Goal: Communication & Community: Answer question/provide support

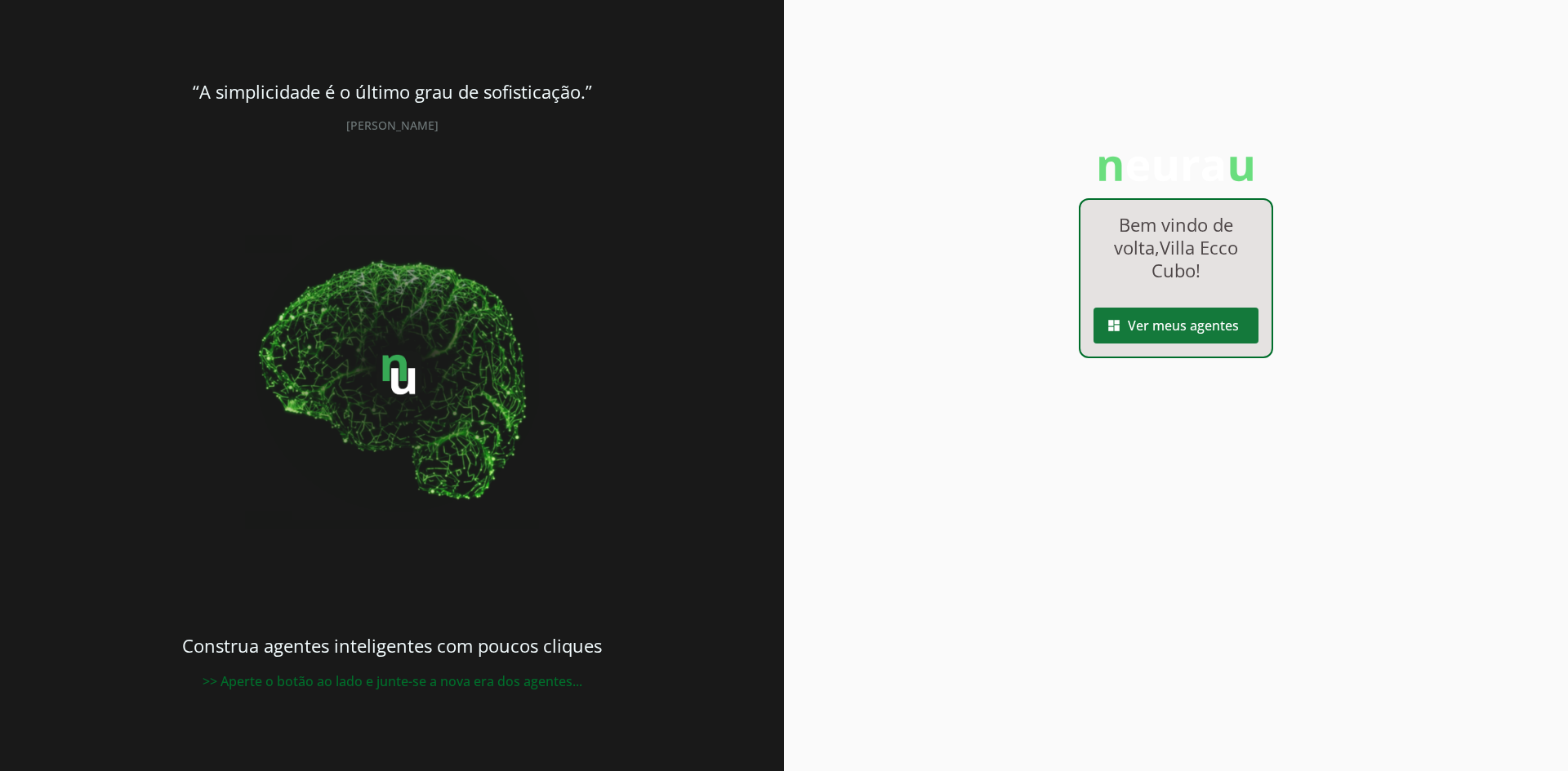
drag, startPoint x: 1187, startPoint y: 324, endPoint x: 1175, endPoint y: 332, distance: 14.4
click at [1187, 323] on span at bounding box center [1176, 325] width 165 height 39
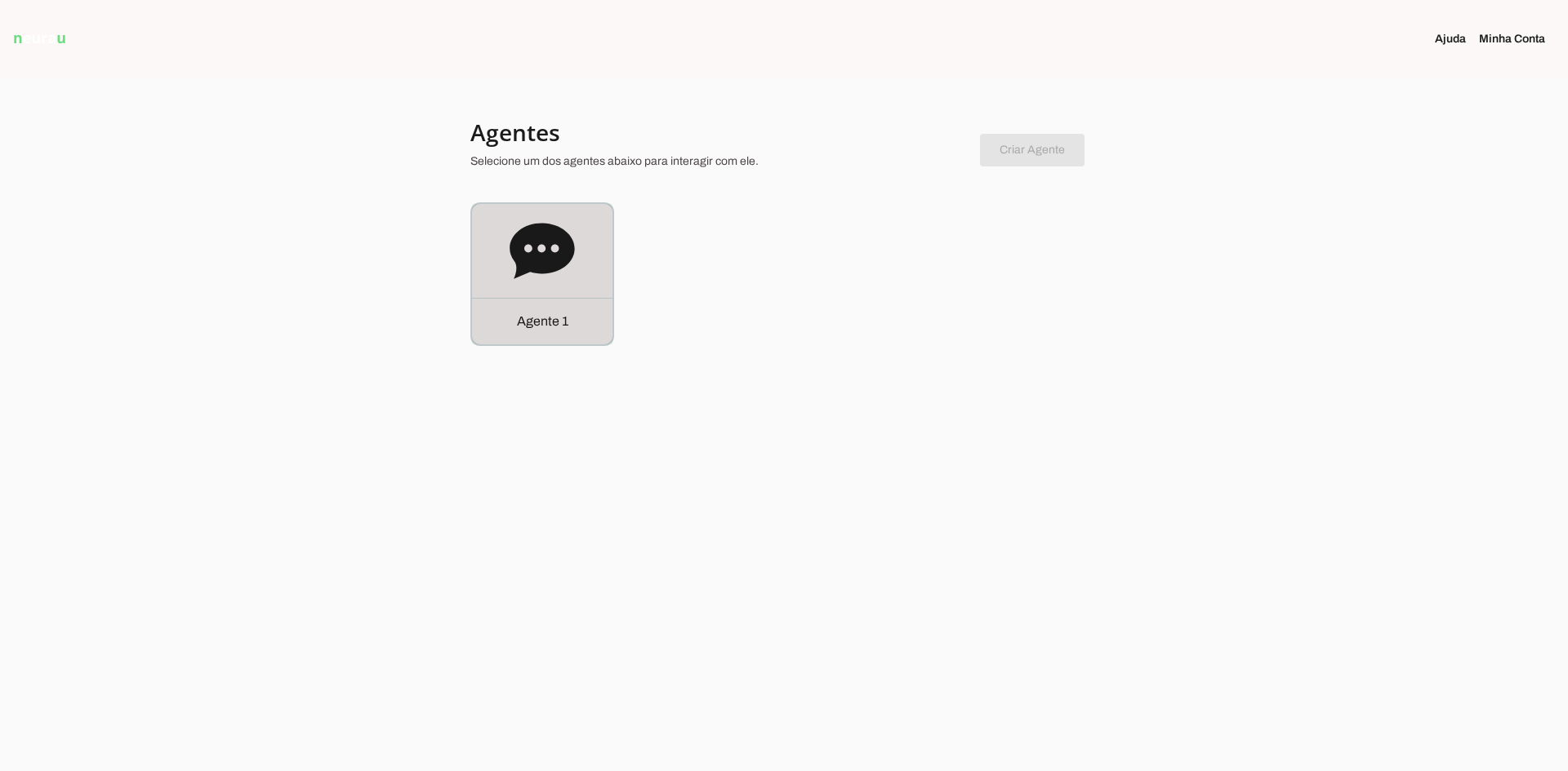
click at [534, 279] on icon at bounding box center [542, 251] width 65 height 65
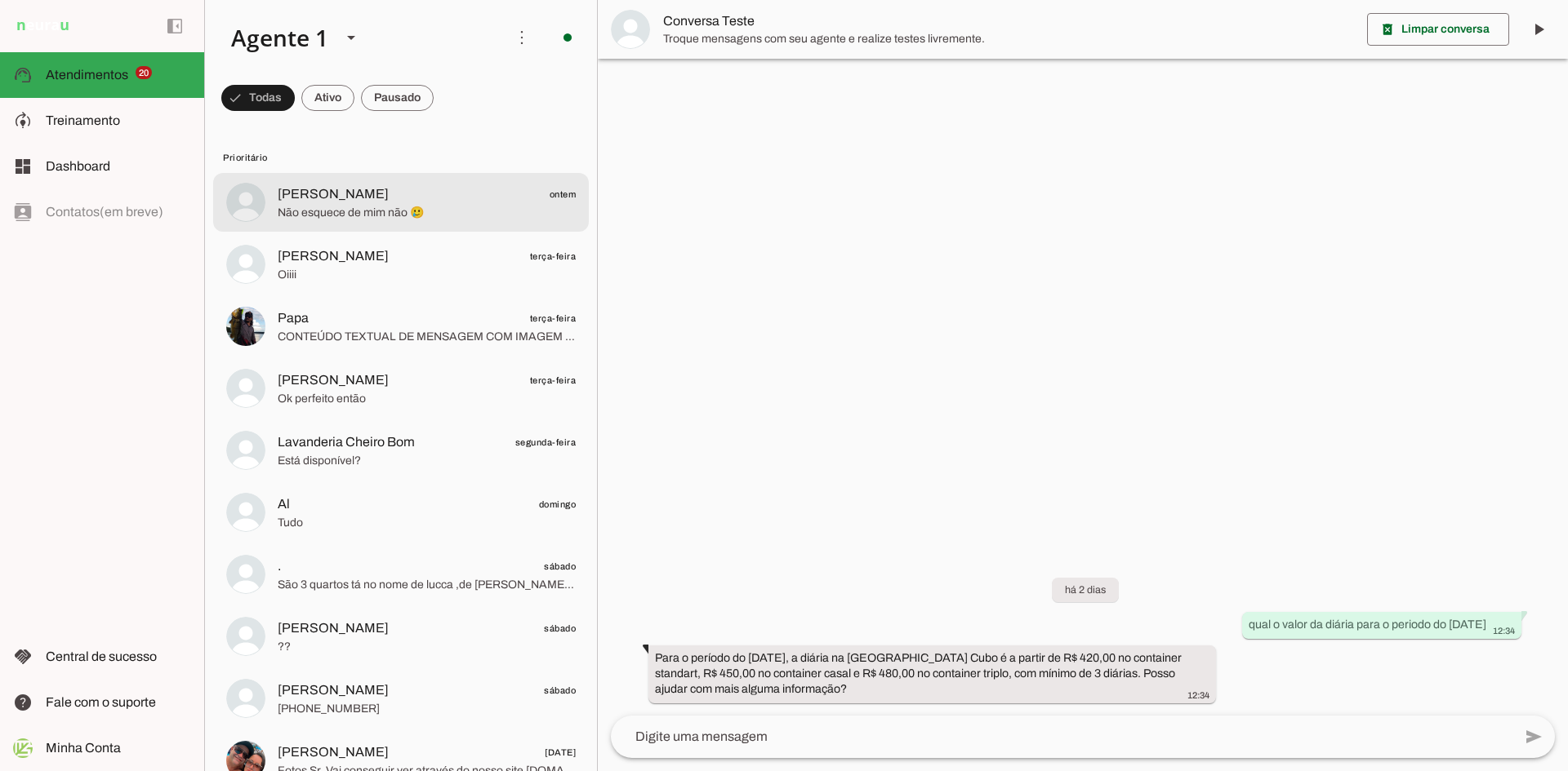
click at [353, 220] on span "Não esquece de mim não 🥲" at bounding box center [427, 213] width 298 height 16
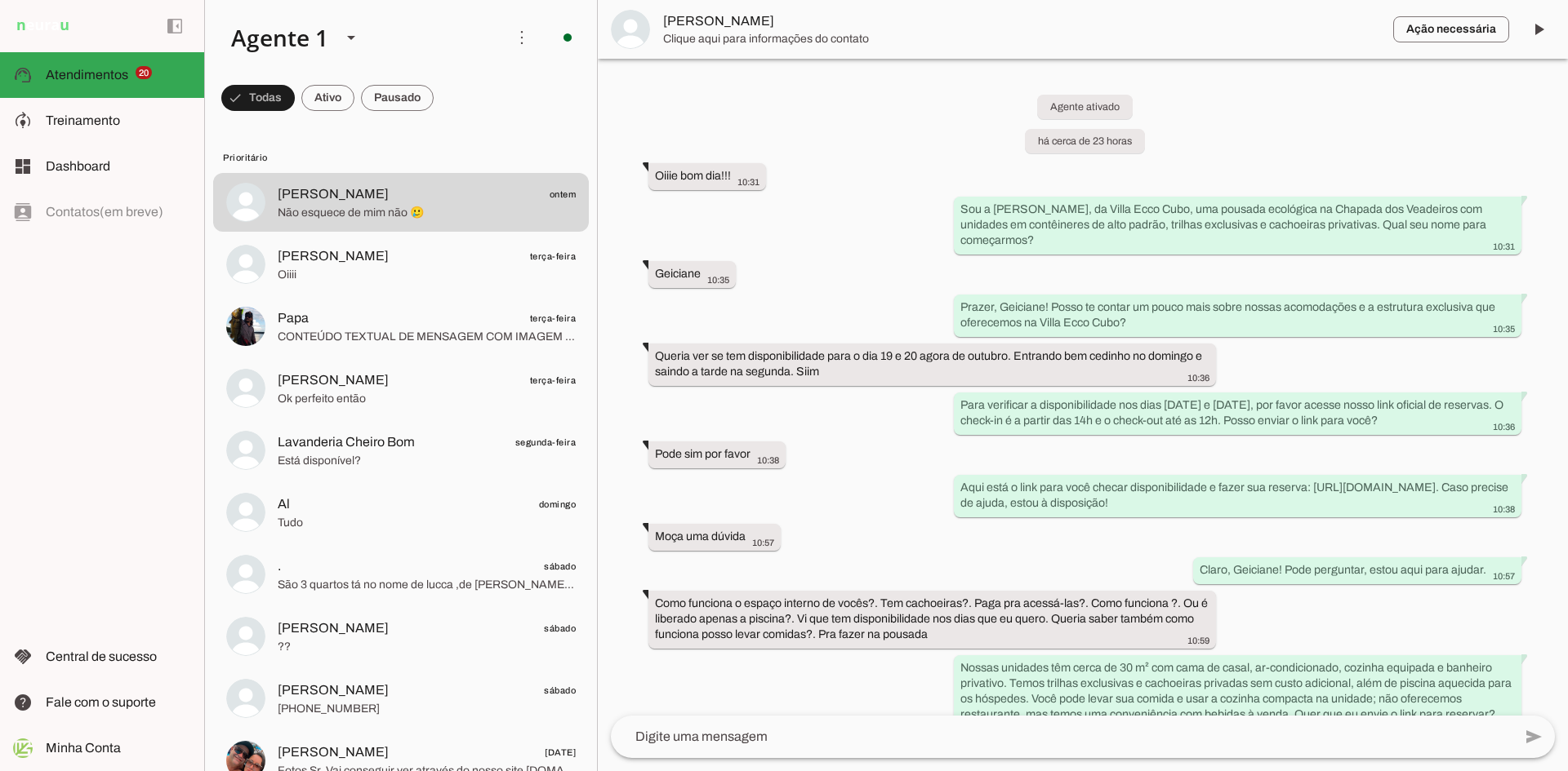
scroll to position [826, 0]
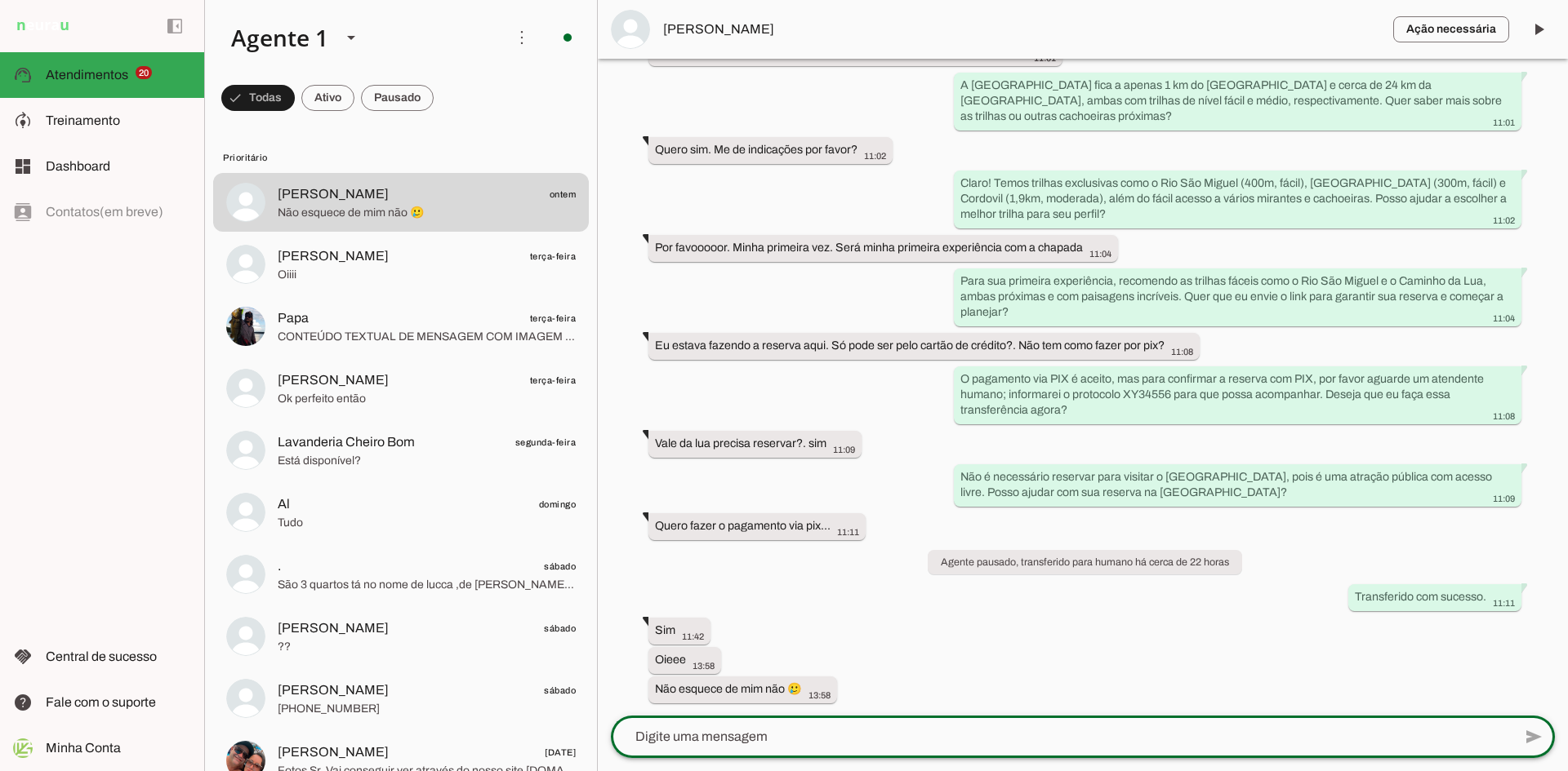
click at [735, 741] on textarea at bounding box center [1061, 736] width 901 height 20
type textarea "Bom dia Geiciane, tudo bem com você?"
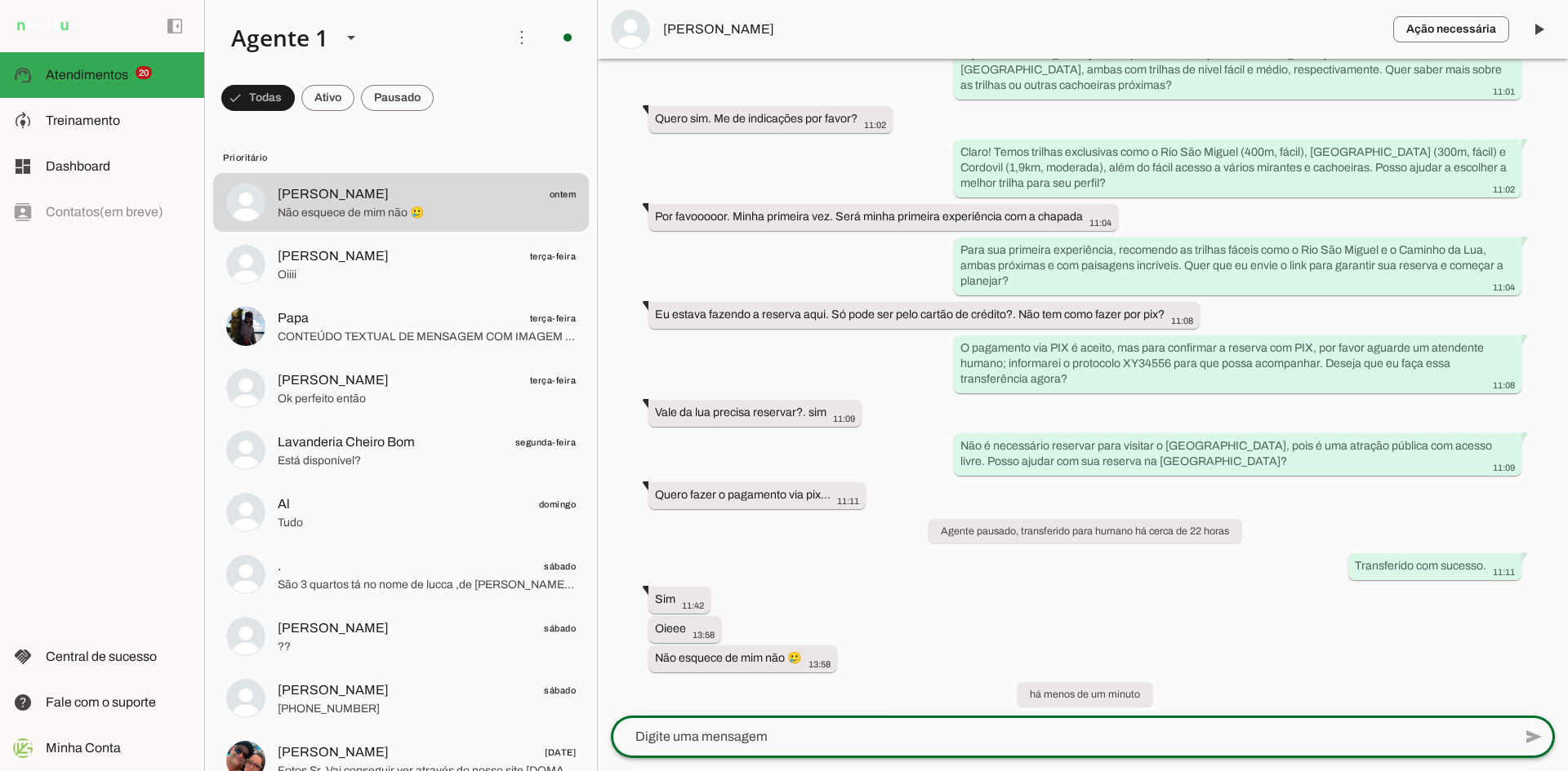
scroll to position [896, 0]
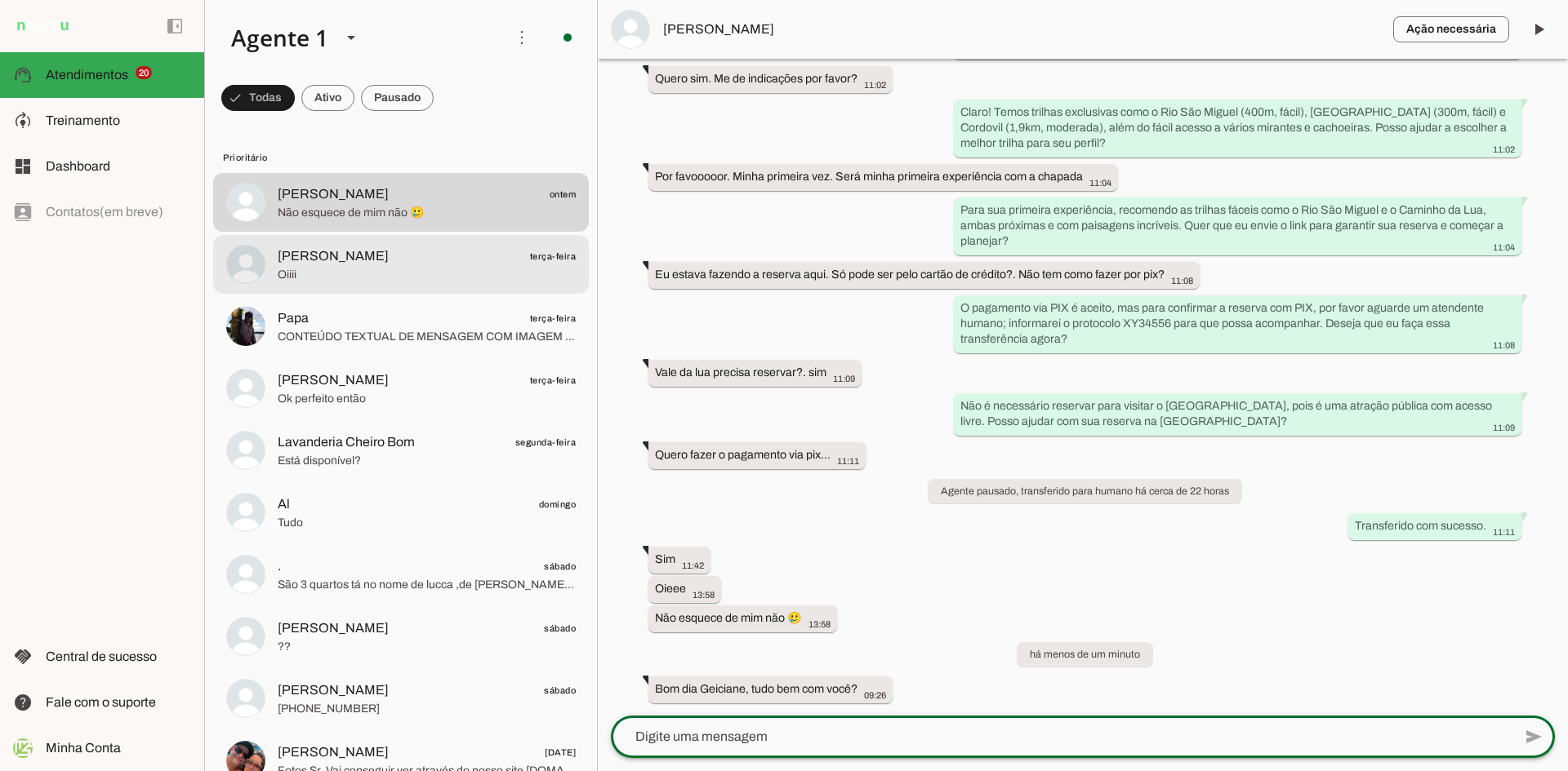
drag, startPoint x: 374, startPoint y: 268, endPoint x: 528, endPoint y: 309, distance: 159.4
click at [374, 268] on span "Oiiii" at bounding box center [427, 274] width 298 height 16
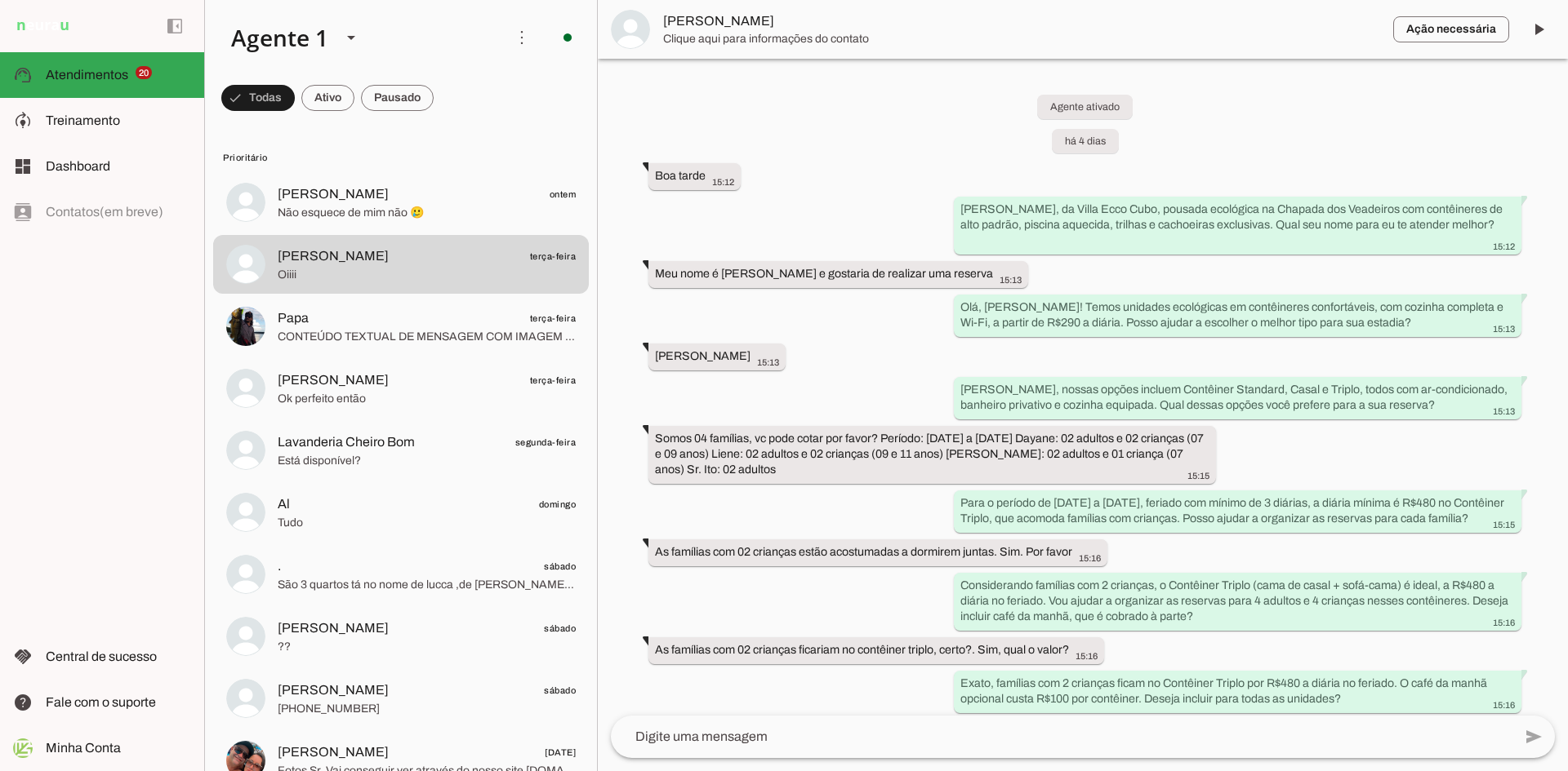
scroll to position [2490, 0]
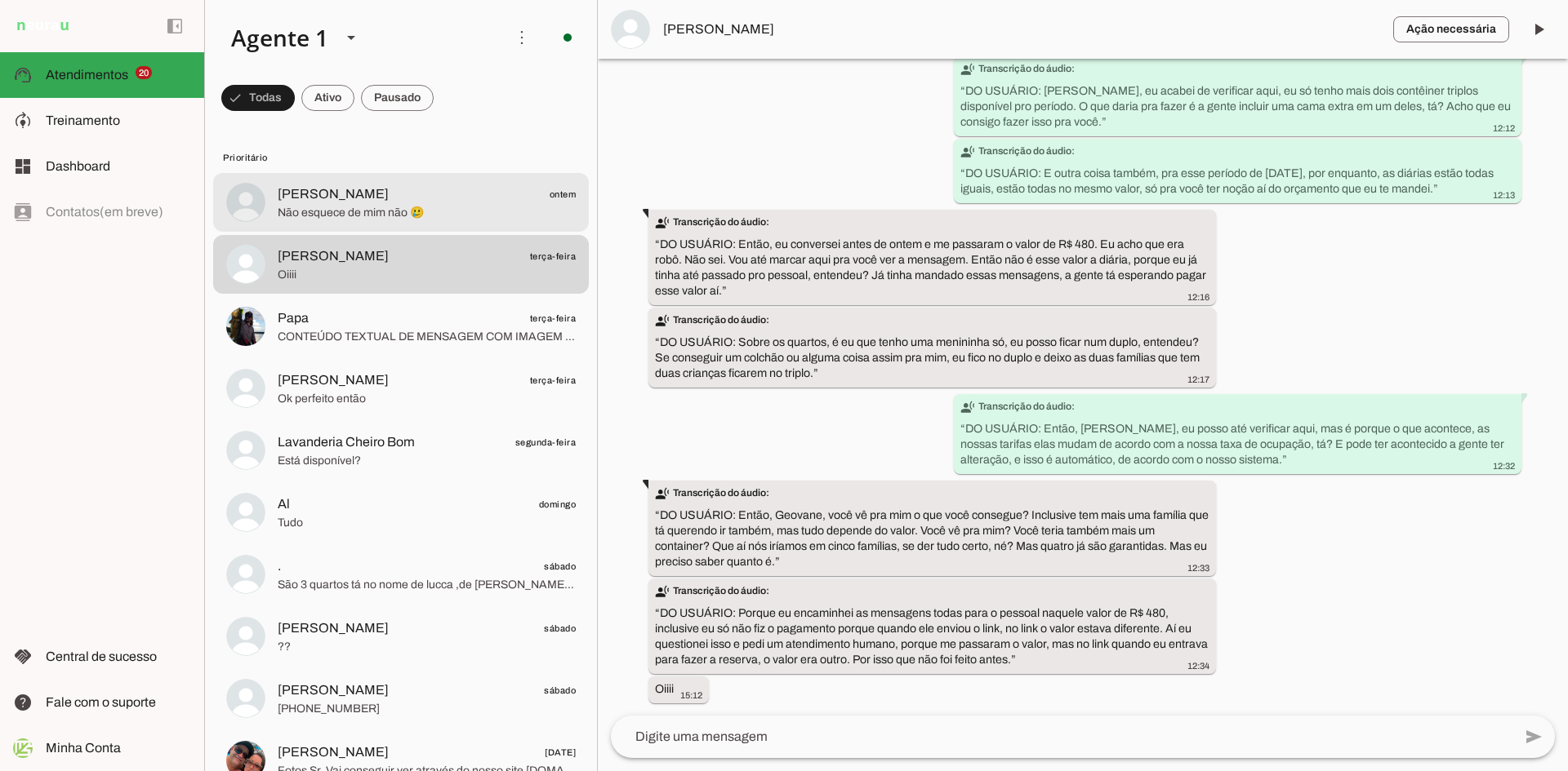
click at [292, 215] on span "Não esquece de mim não 🥲" at bounding box center [427, 213] width 298 height 16
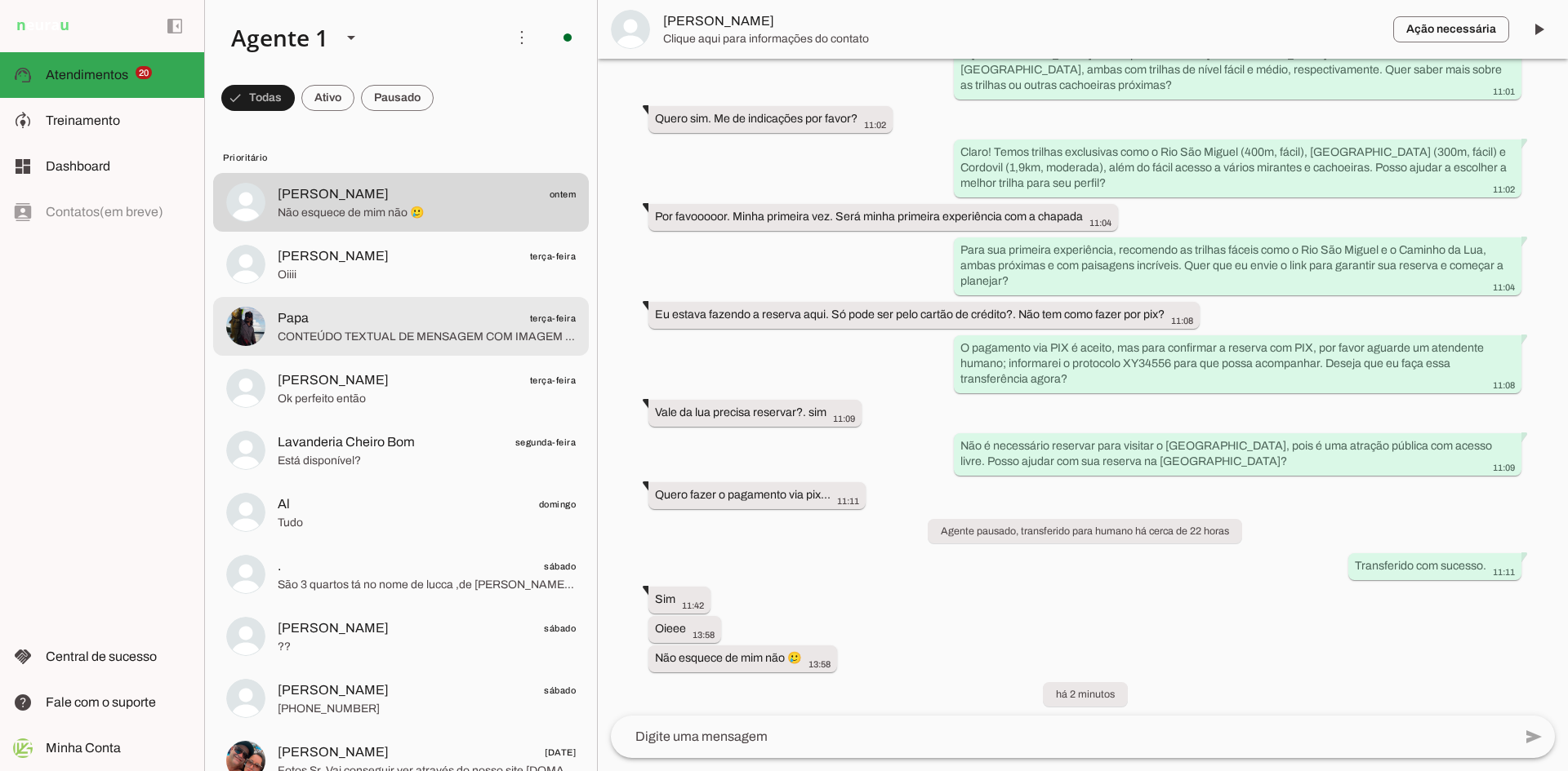
scroll to position [896, 0]
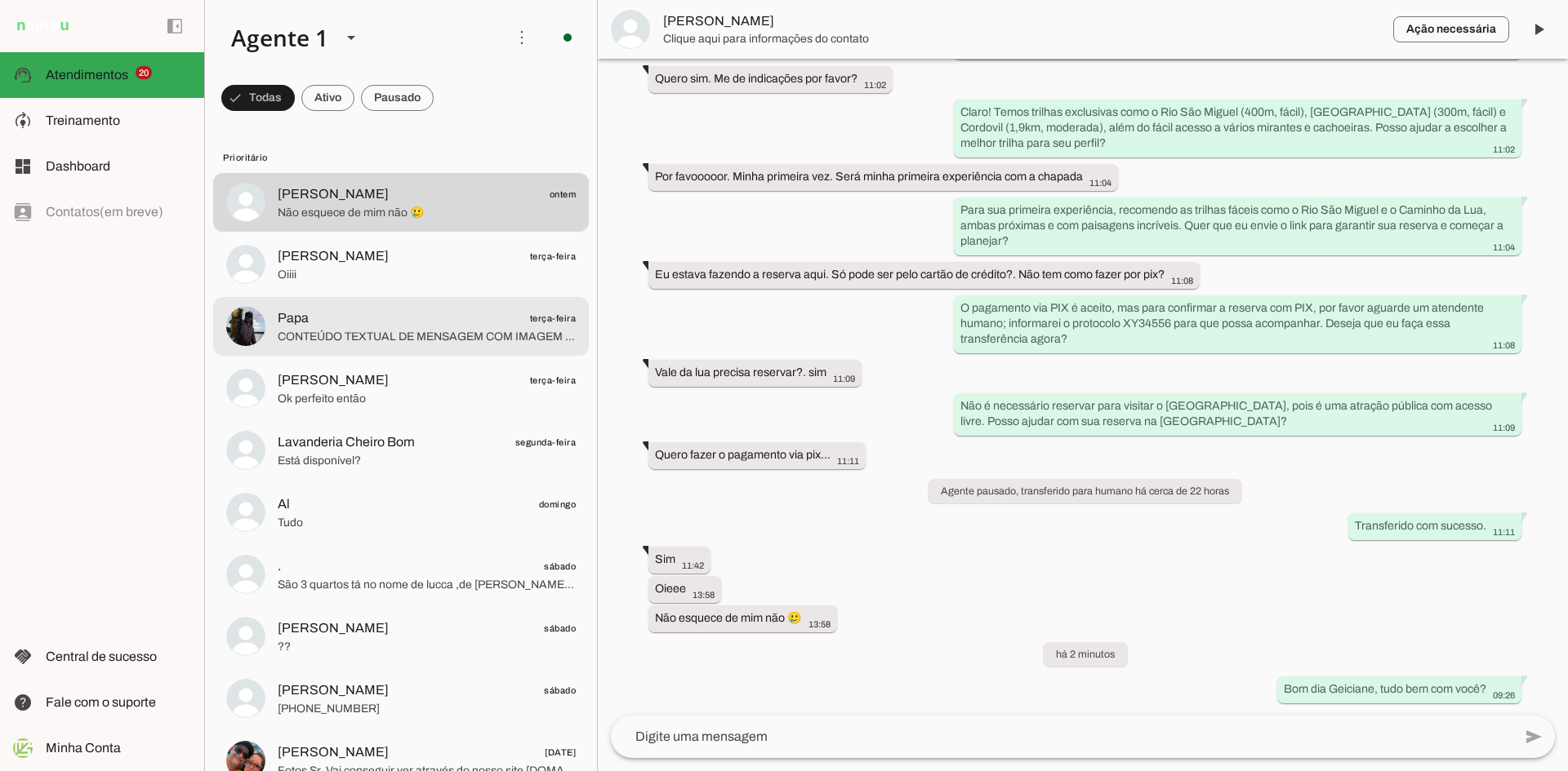
click at [429, 339] on span "CONTEÚDO TEXTUAL DE MENSAGEM COM IMAGEM (URL [URL][DOMAIN_NAME]) :" at bounding box center [427, 337] width 298 height 16
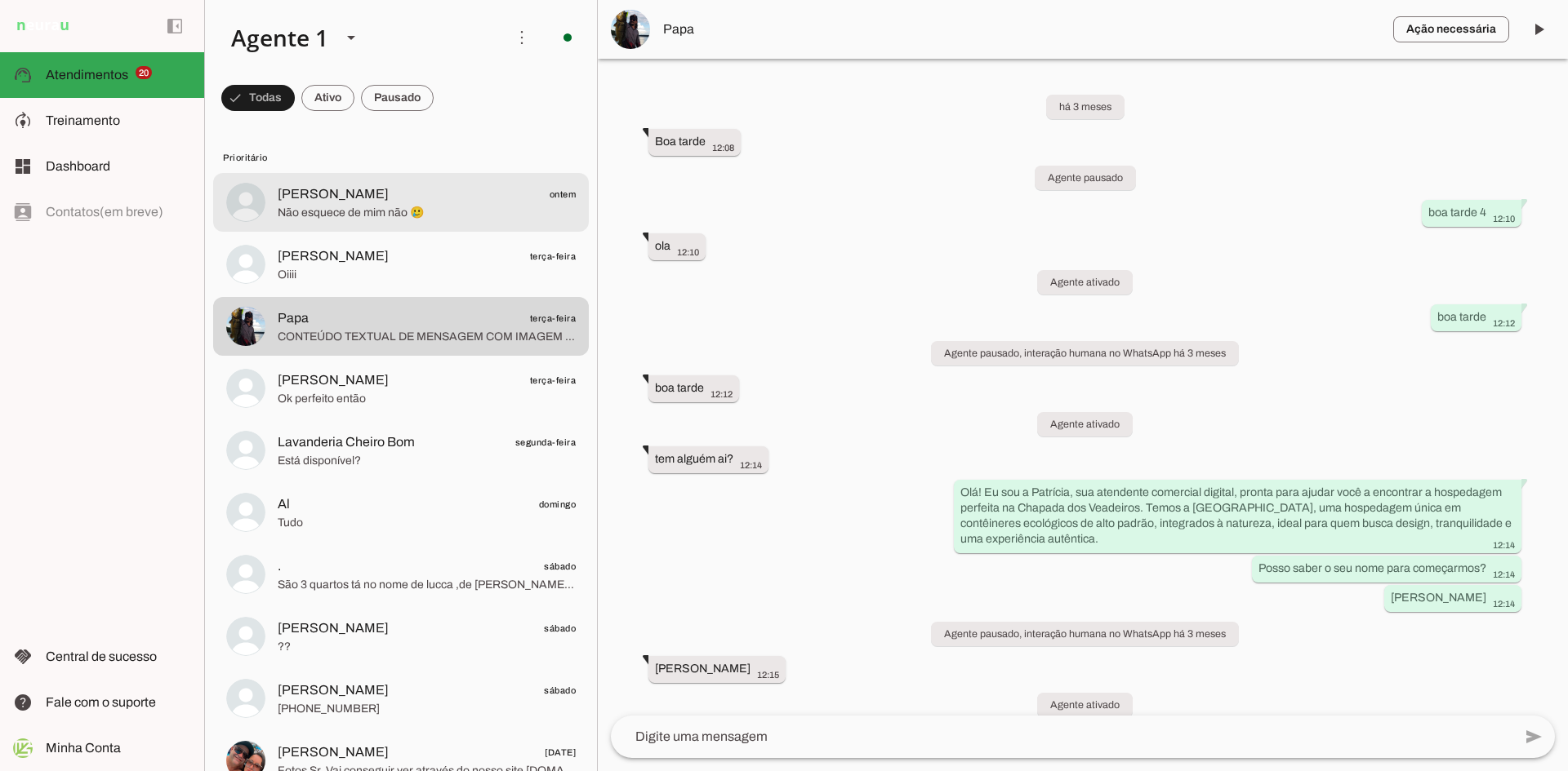
click at [327, 207] on span "Não esquece de mim não 🥲" at bounding box center [427, 213] width 298 height 16
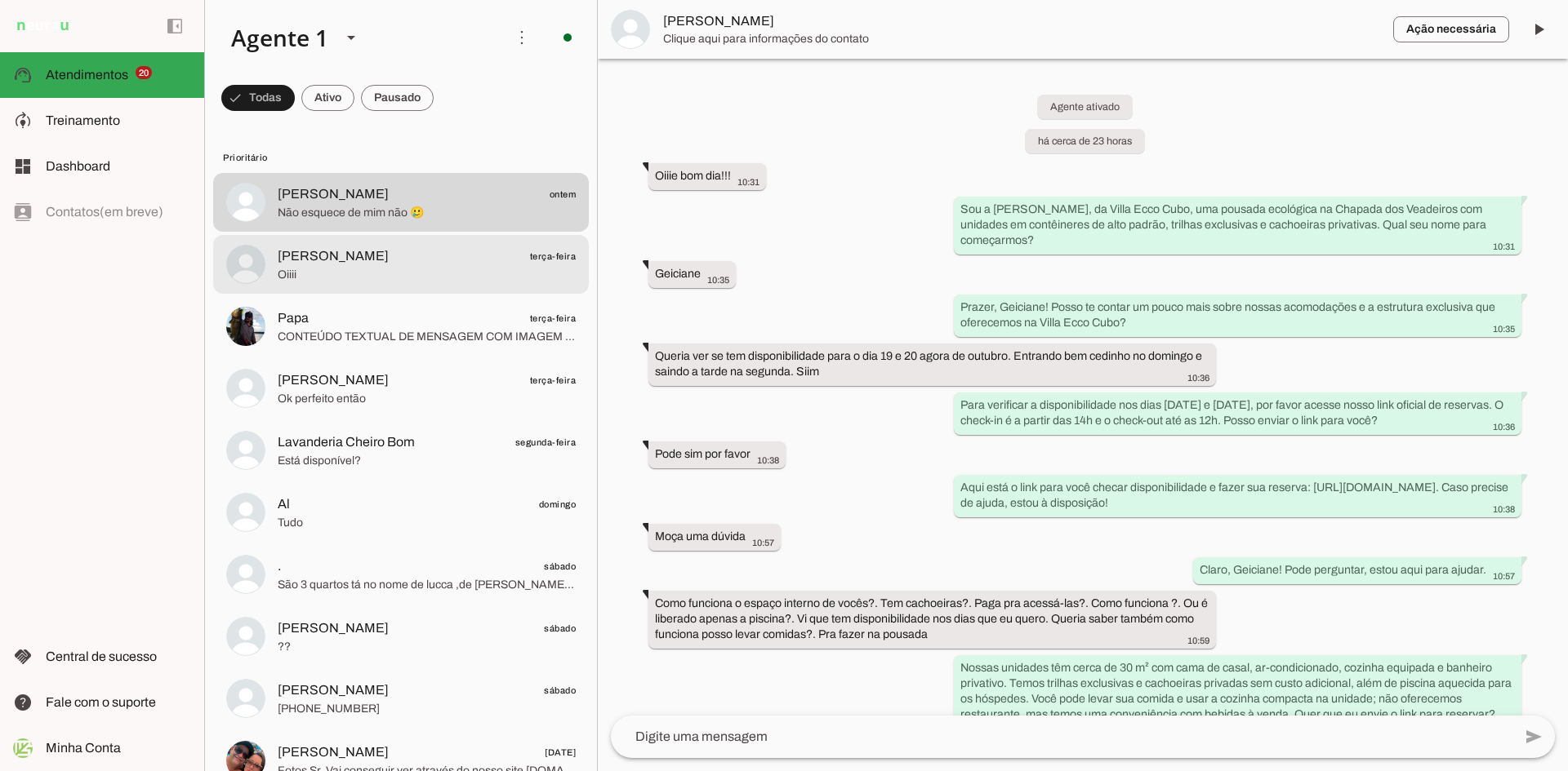
scroll to position [896, 0]
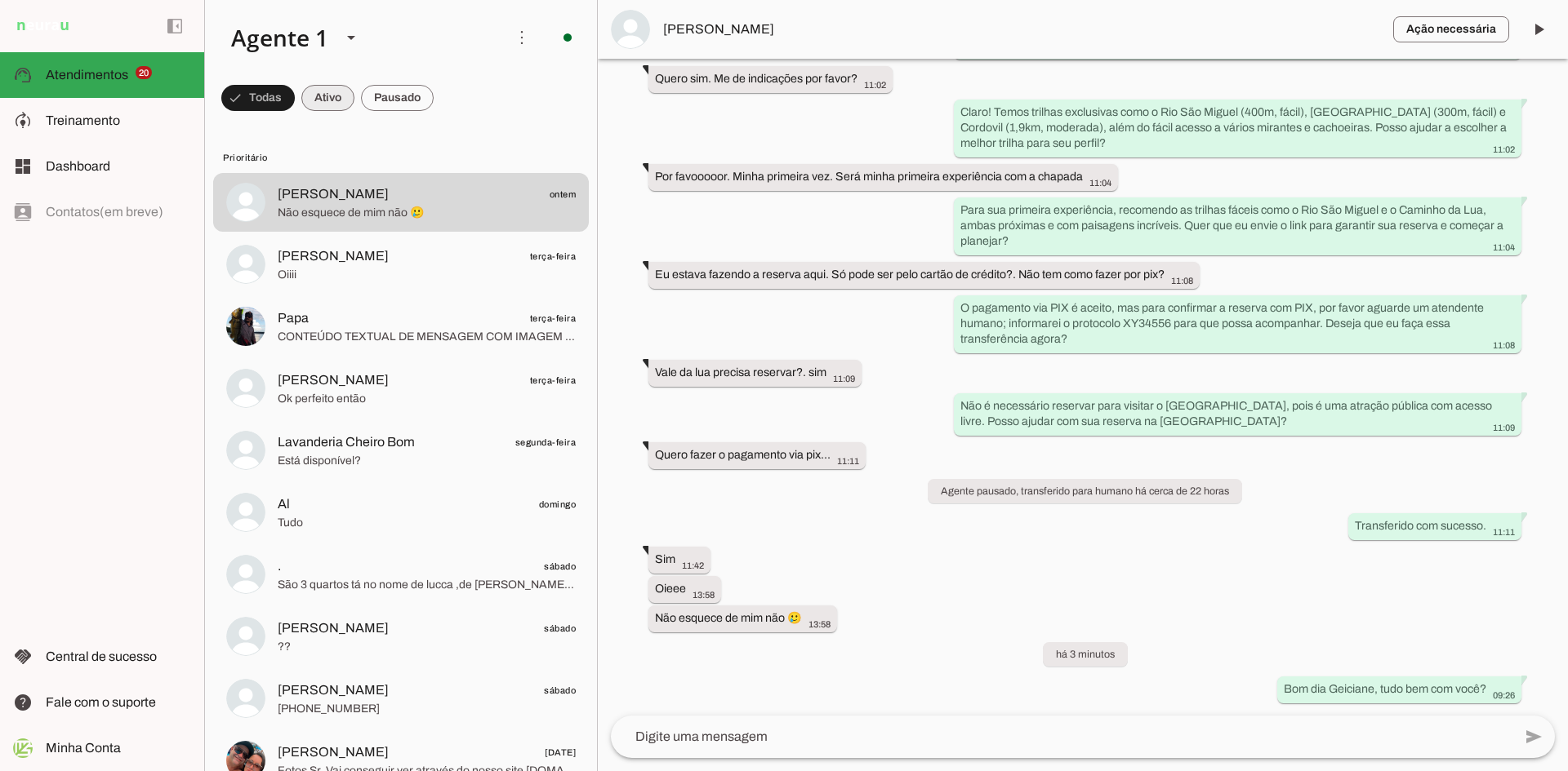
click at [320, 97] on span at bounding box center [327, 98] width 53 height 39
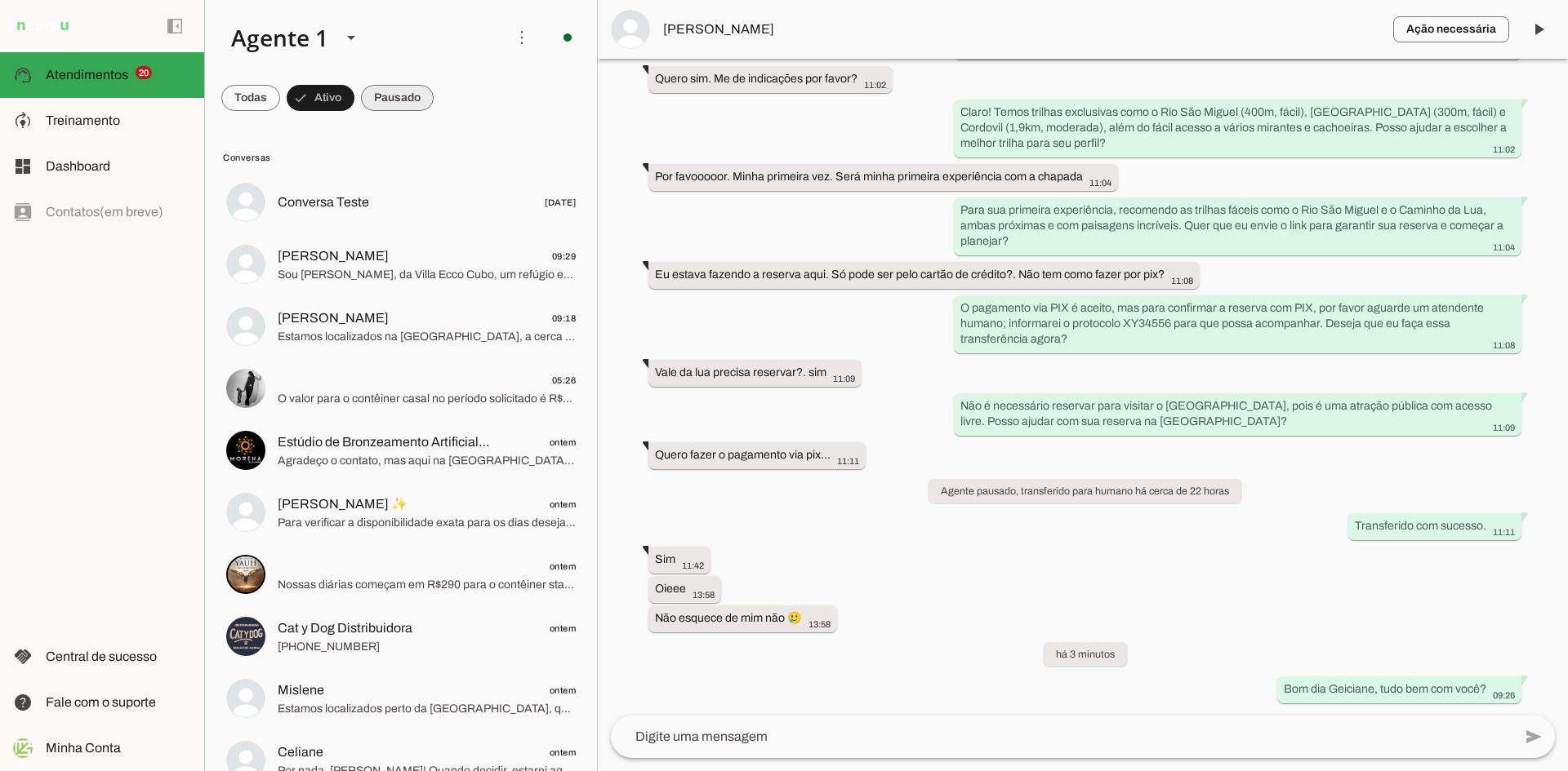
click at [403, 101] on span at bounding box center [397, 98] width 73 height 39
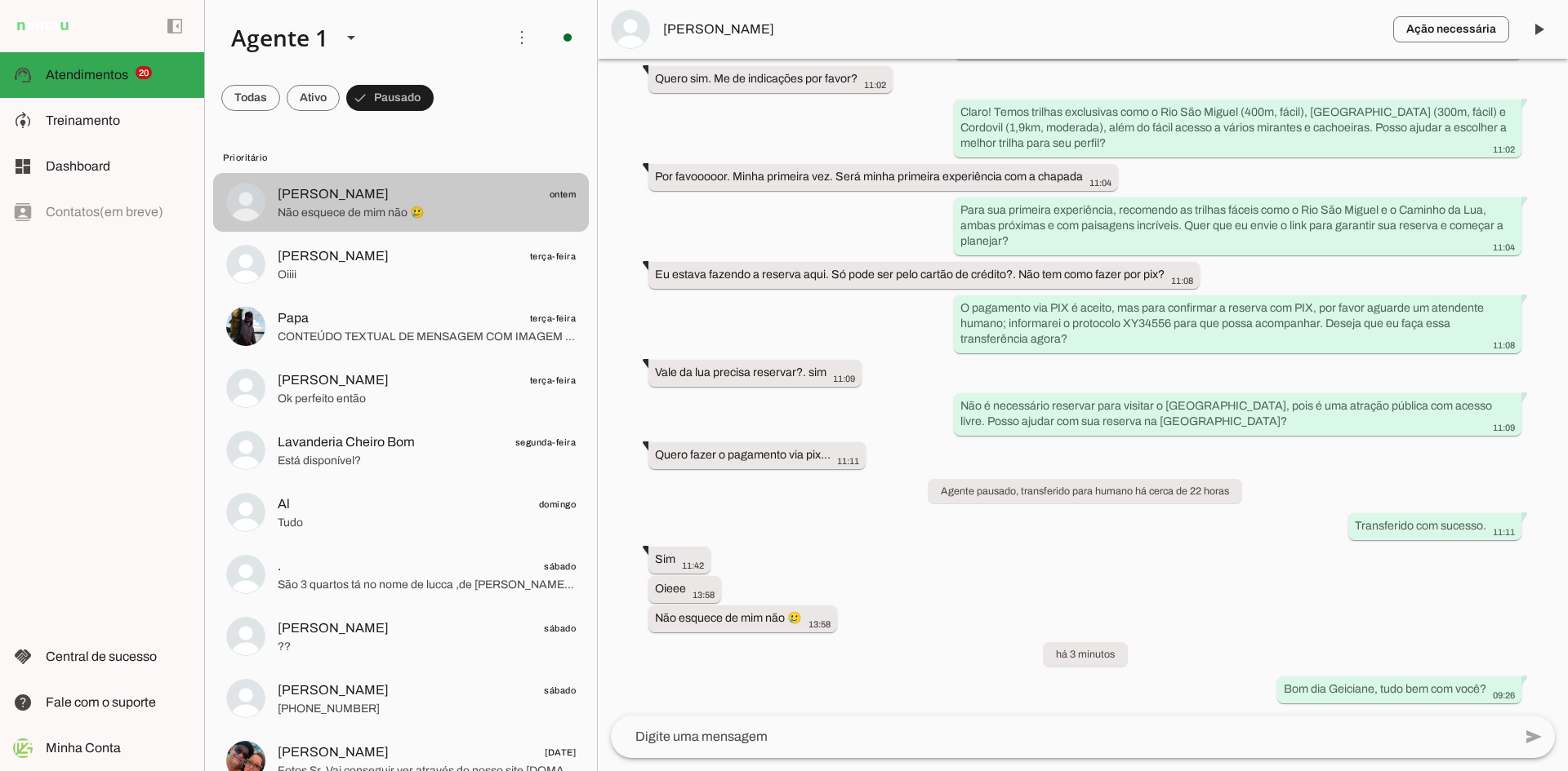
click at [350, 212] on span "Não esquece de mim não 🥲" at bounding box center [427, 213] width 298 height 16
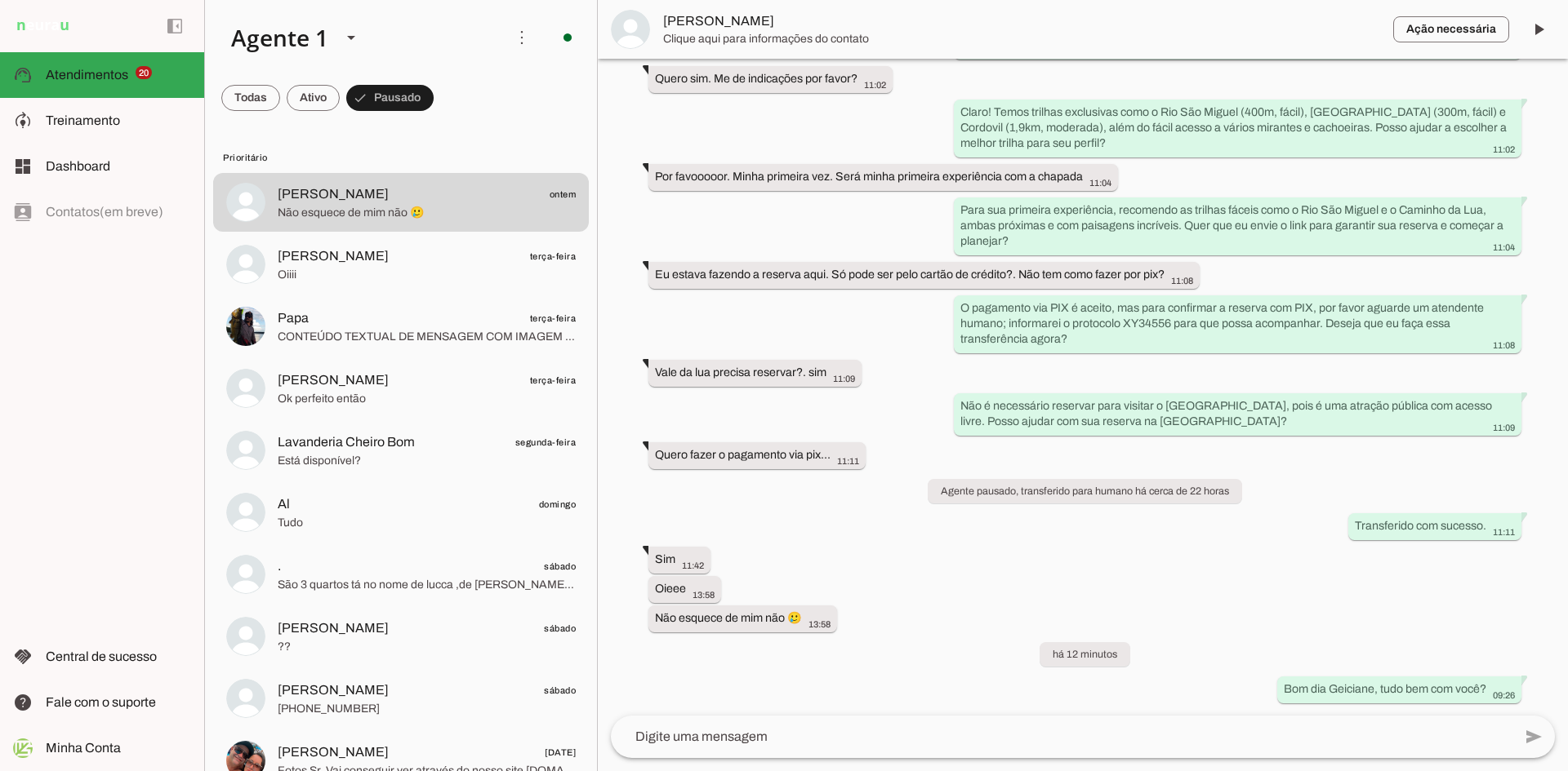
scroll to position [0, 0]
